Goal: Task Accomplishment & Management: Manage account settings

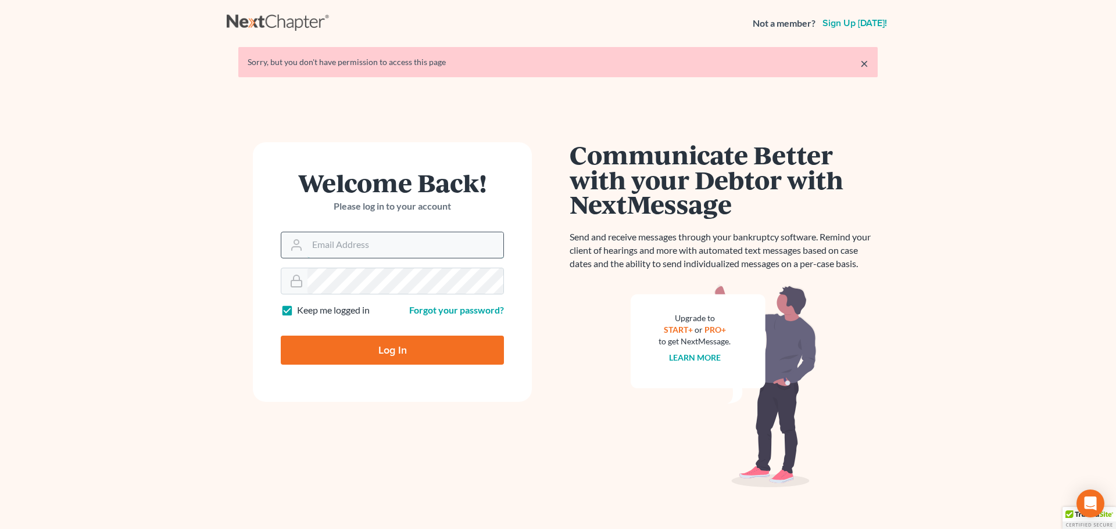
click at [373, 245] on input "Email Address" at bounding box center [405, 245] width 196 height 26
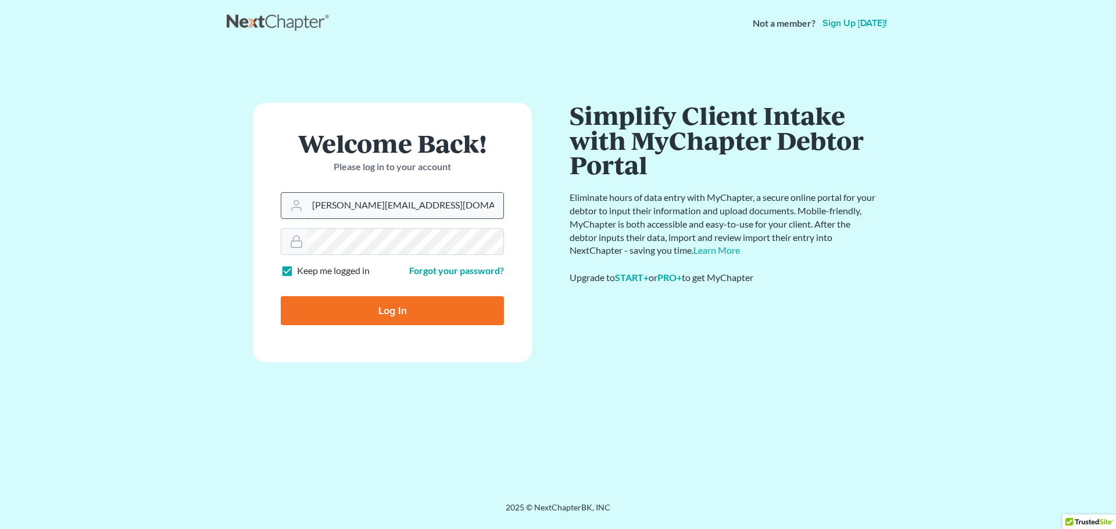
type input "barbara@postfallslaw.com"
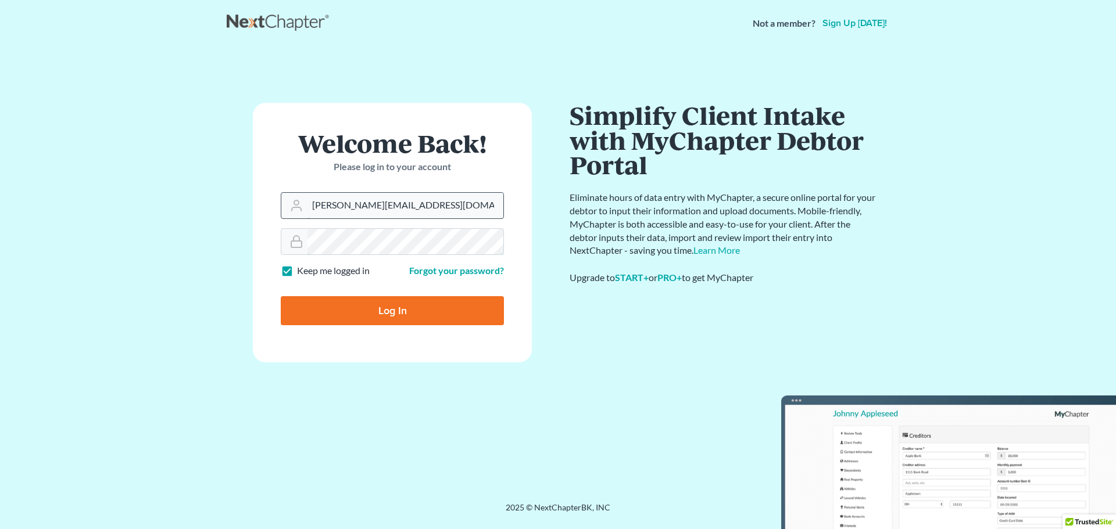
click at [281, 296] on input "Log In" at bounding box center [392, 310] width 223 height 29
type input "Thinking..."
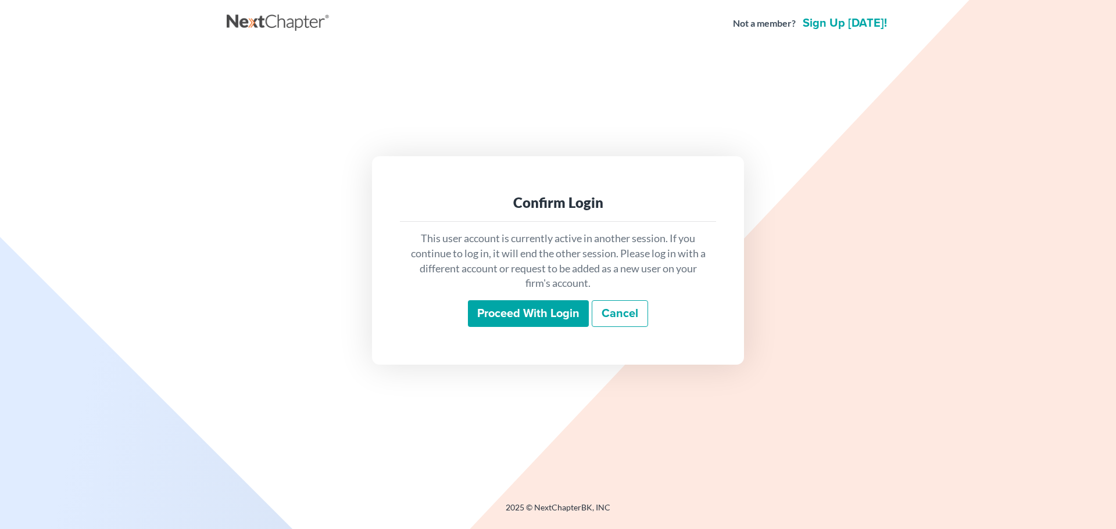
click at [521, 315] on input "Proceed with login" at bounding box center [528, 313] width 121 height 27
